Goal: Task Accomplishment & Management: Use online tool/utility

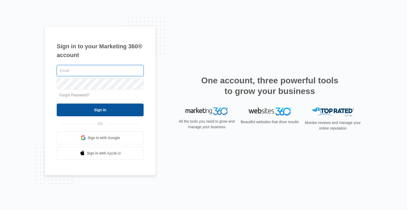
type input "[PERSON_NAME][EMAIL_ADDRESS][DOMAIN_NAME]"
click at [100, 110] on input "Sign In" at bounding box center [100, 109] width 87 height 13
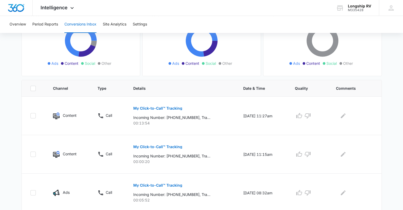
scroll to position [77, 0]
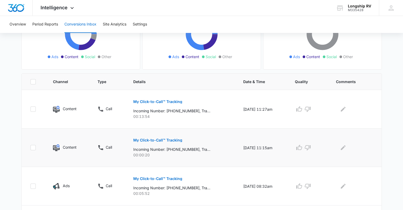
click at [163, 139] on p "My Click-to-Call™ Tracking" at bounding box center [157, 140] width 49 height 4
